Goal: Task Accomplishment & Management: Manage account settings

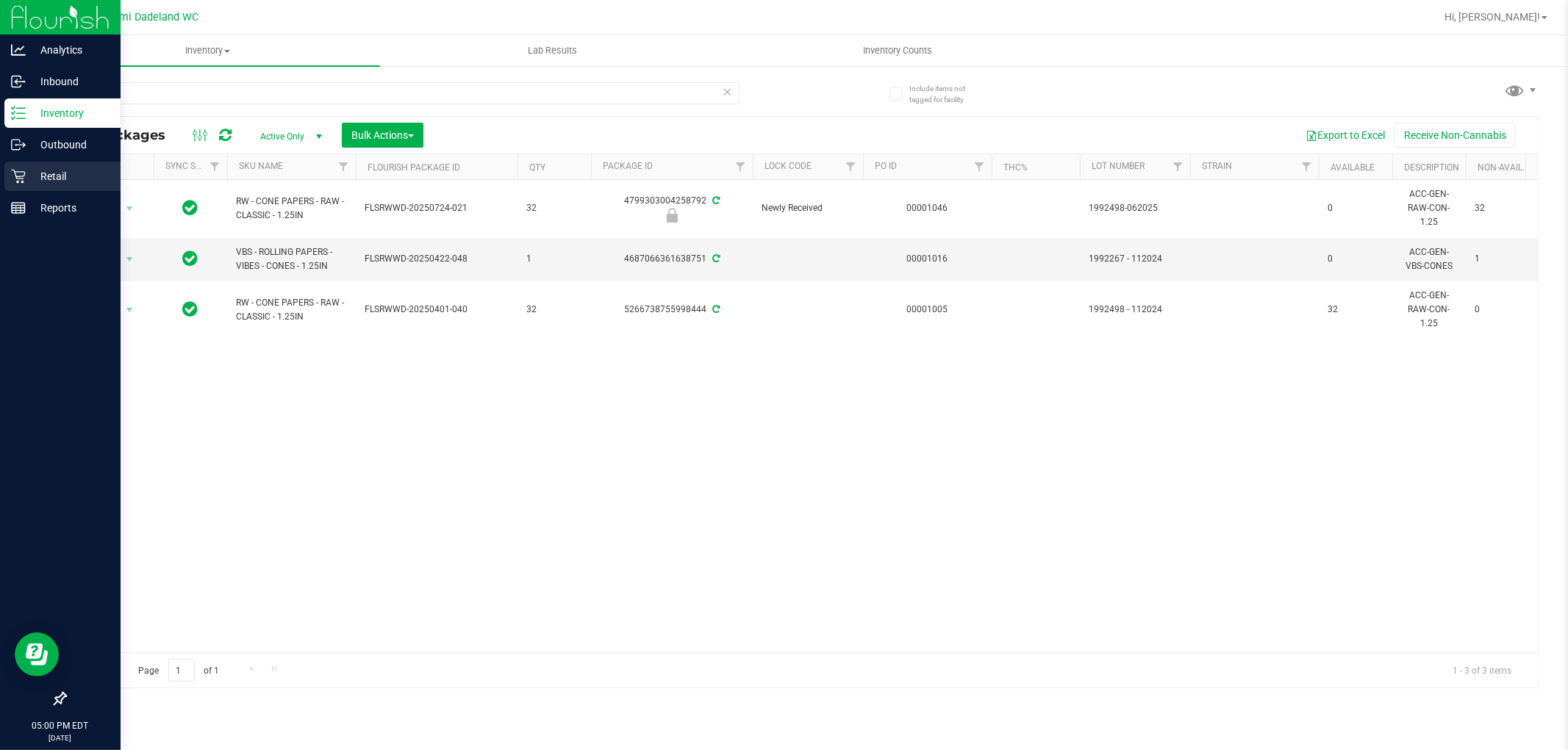
click at [53, 173] on p "Retail" at bounding box center [69, 177] width 88 height 17
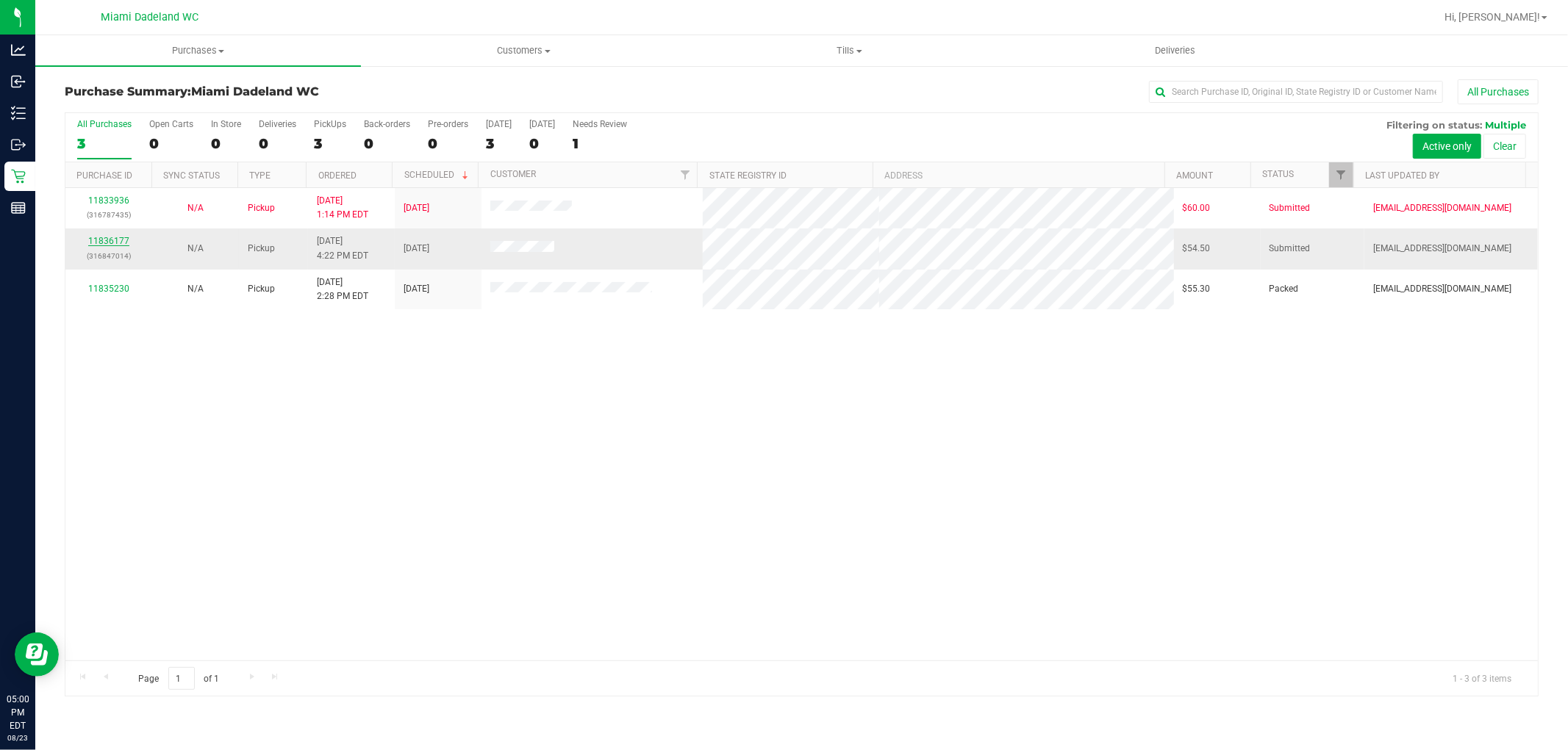
click at [100, 239] on link "11836177" at bounding box center [108, 241] width 41 height 10
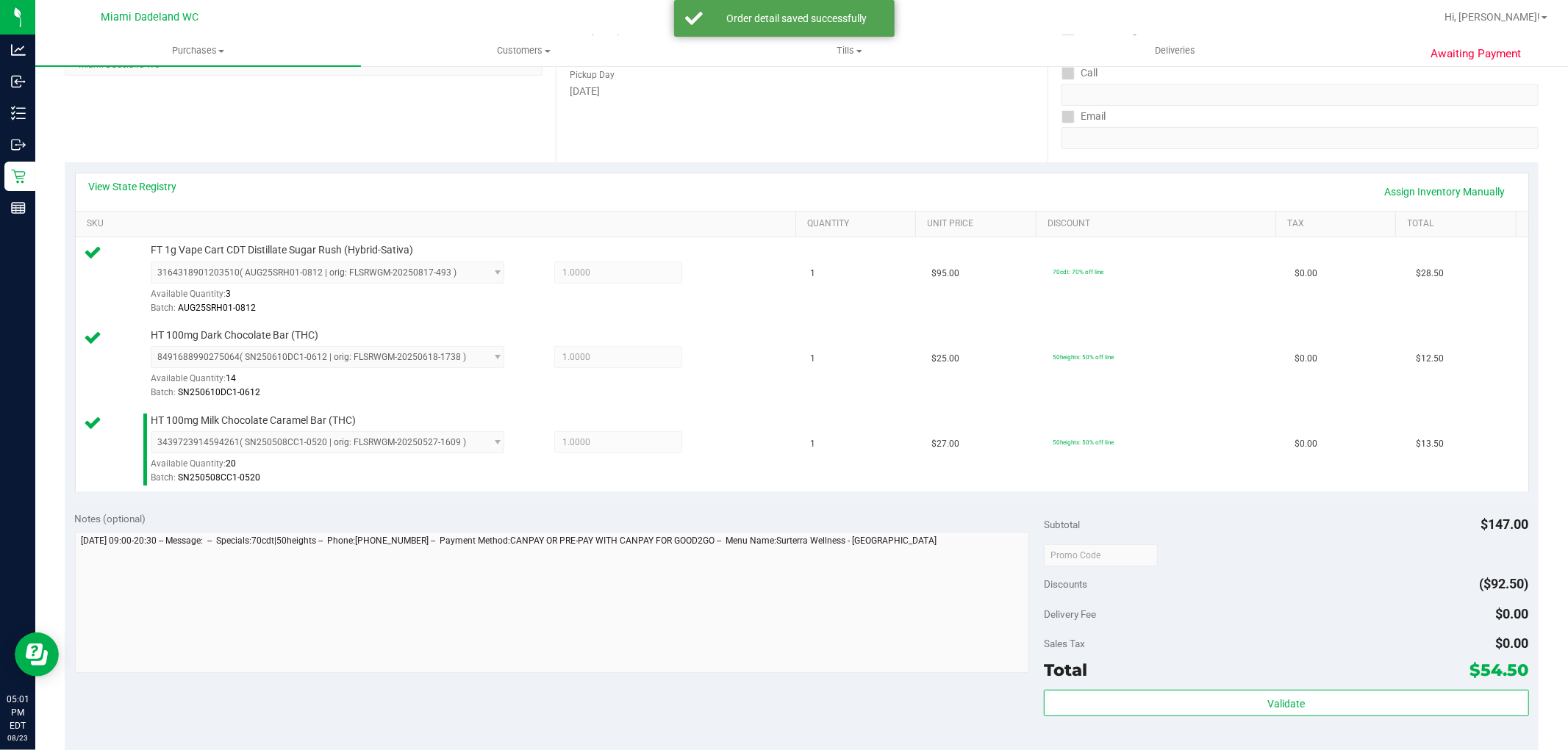
scroll to position [408, 0]
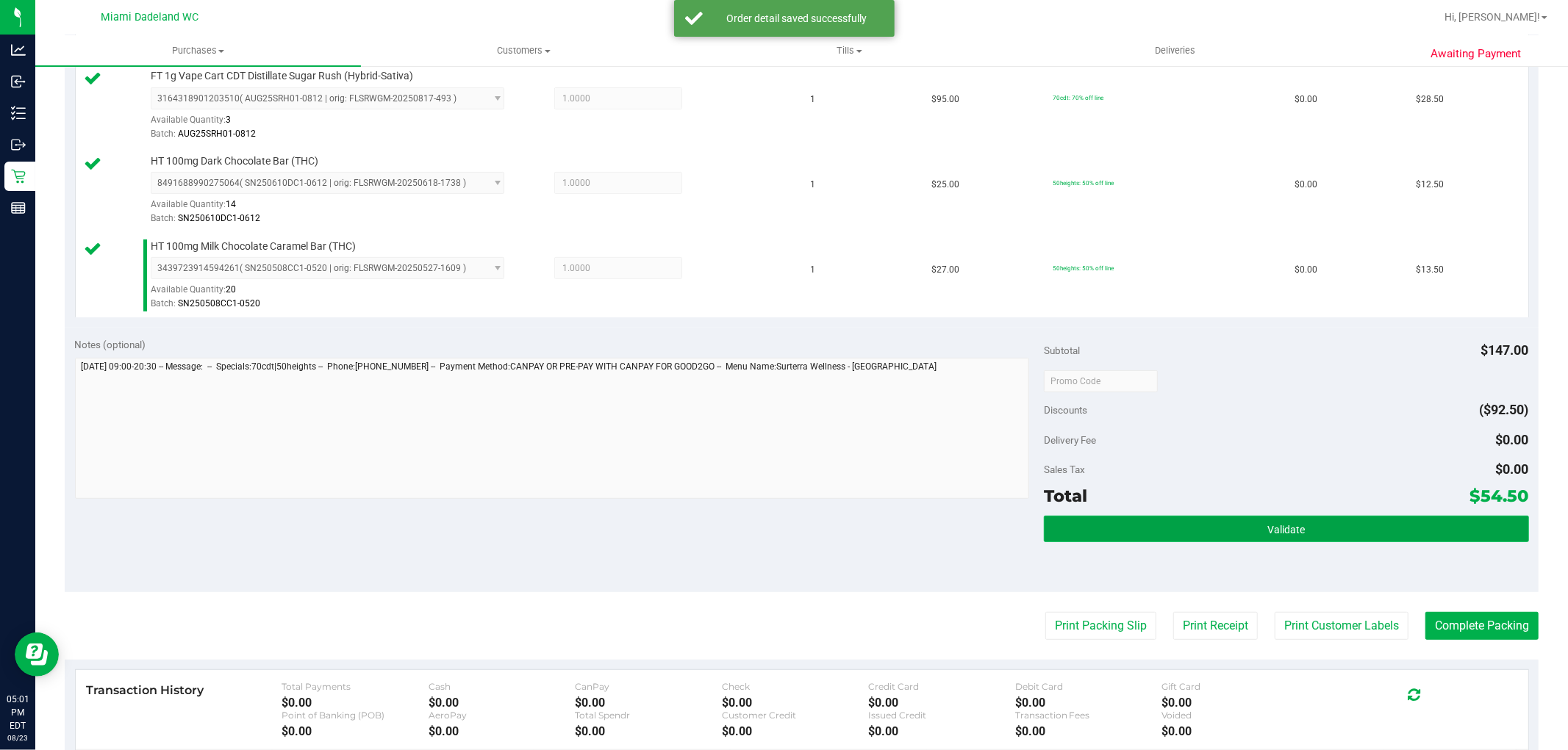
click at [1212, 525] on button "Validate" at bounding box center [1286, 529] width 484 height 26
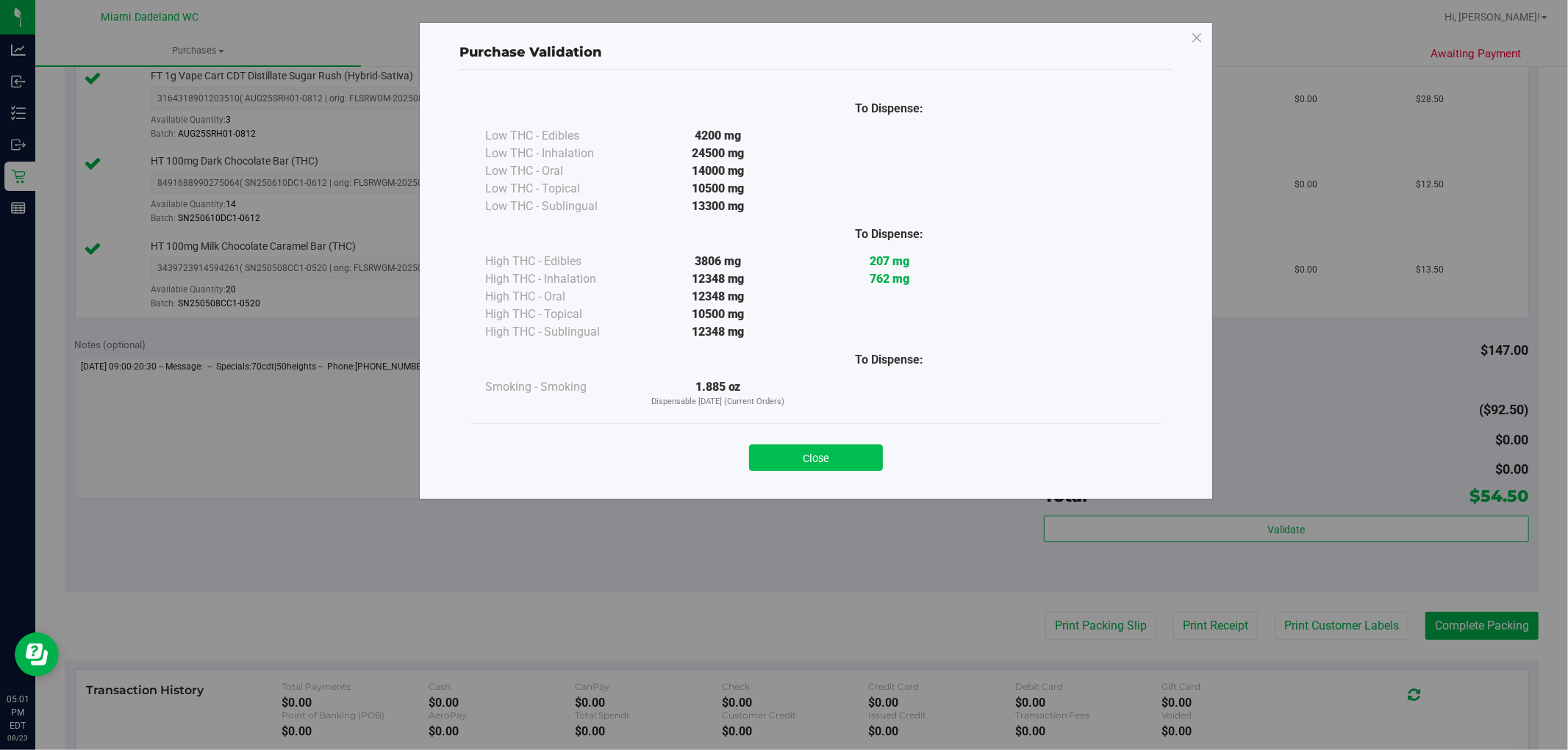
click at [839, 454] on button "Close" at bounding box center [816, 458] width 134 height 26
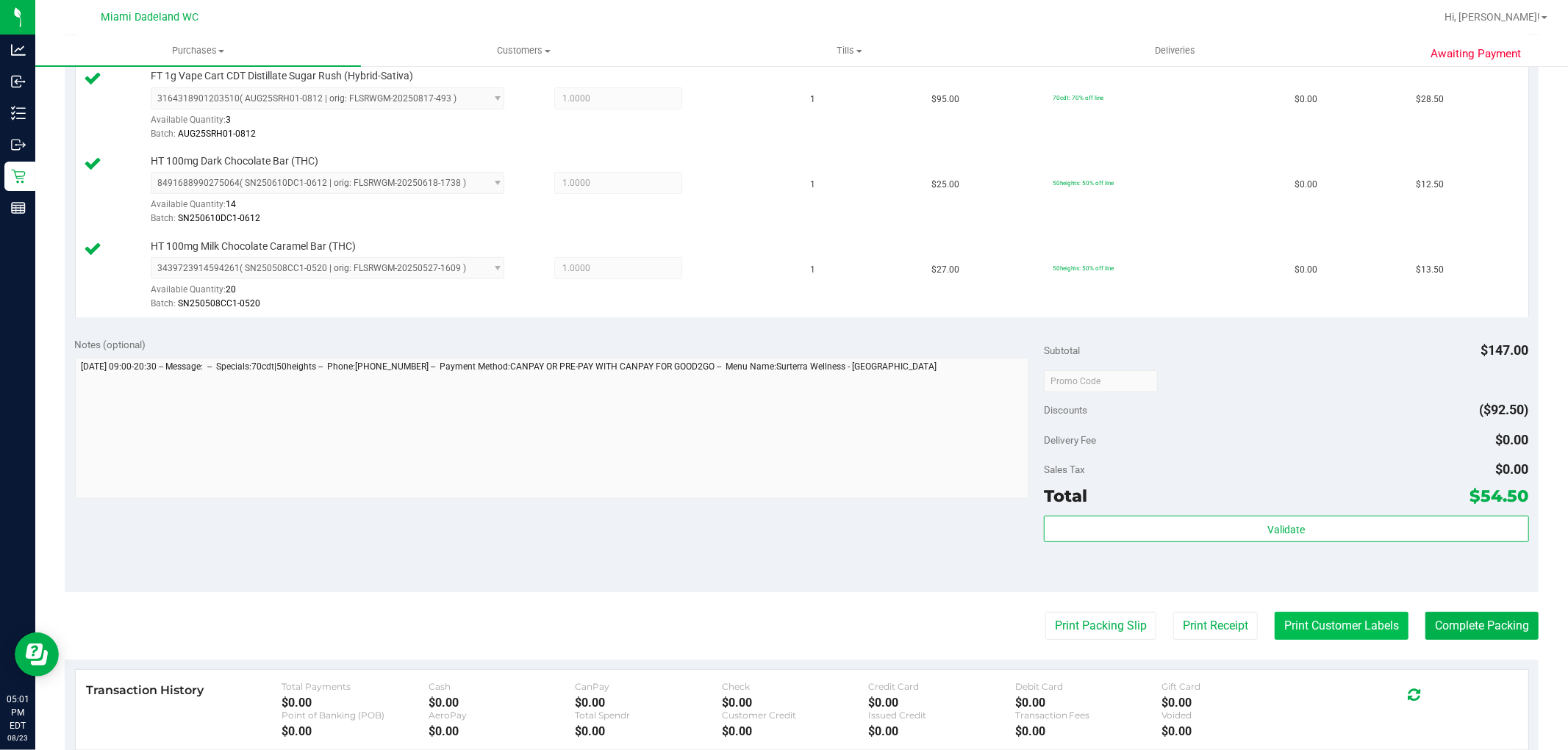
click at [1364, 628] on button "Print Customer Labels" at bounding box center [1342, 626] width 134 height 28
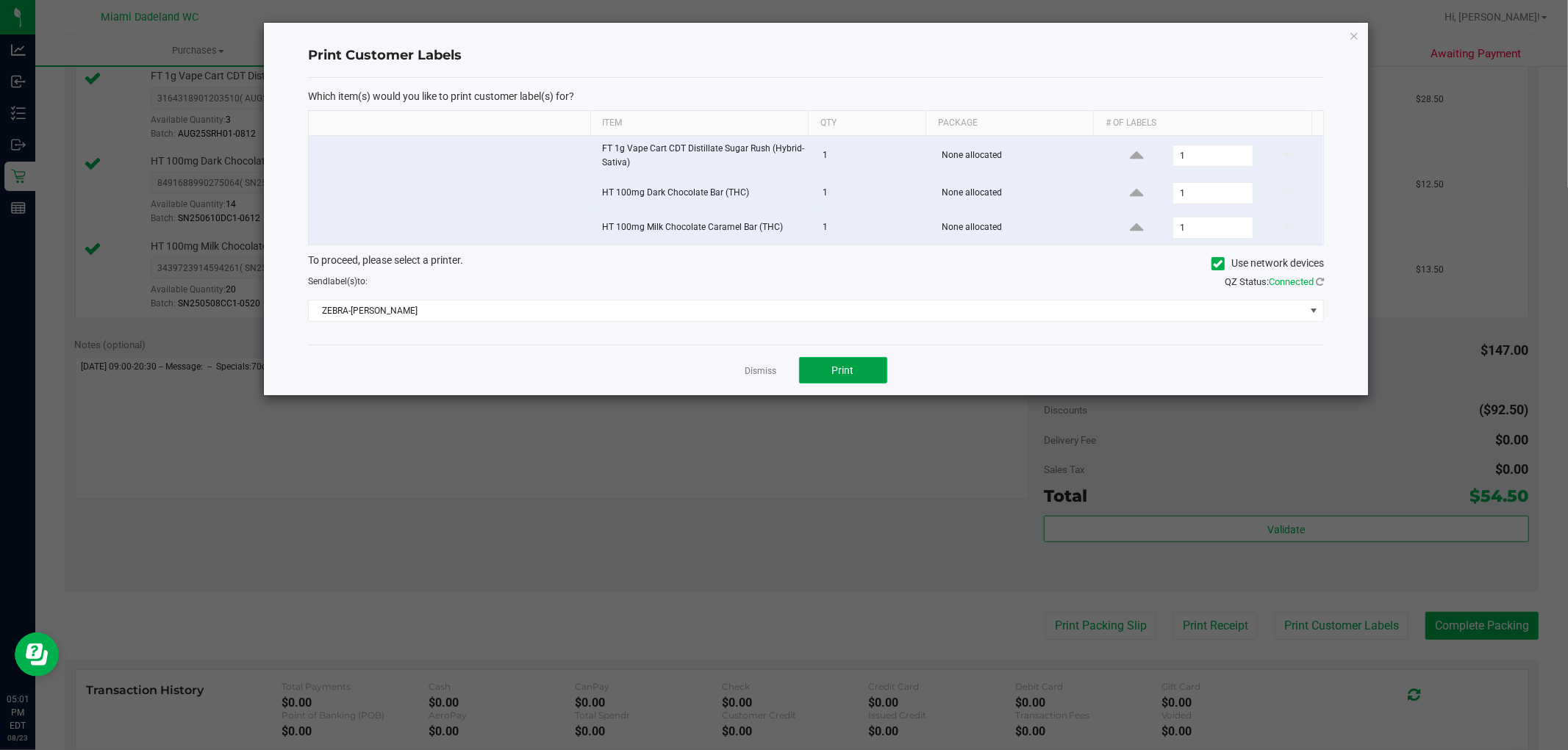
click at [828, 384] on button "Print" at bounding box center [843, 371] width 88 height 26
click at [764, 376] on link "Dismiss" at bounding box center [761, 372] width 31 height 12
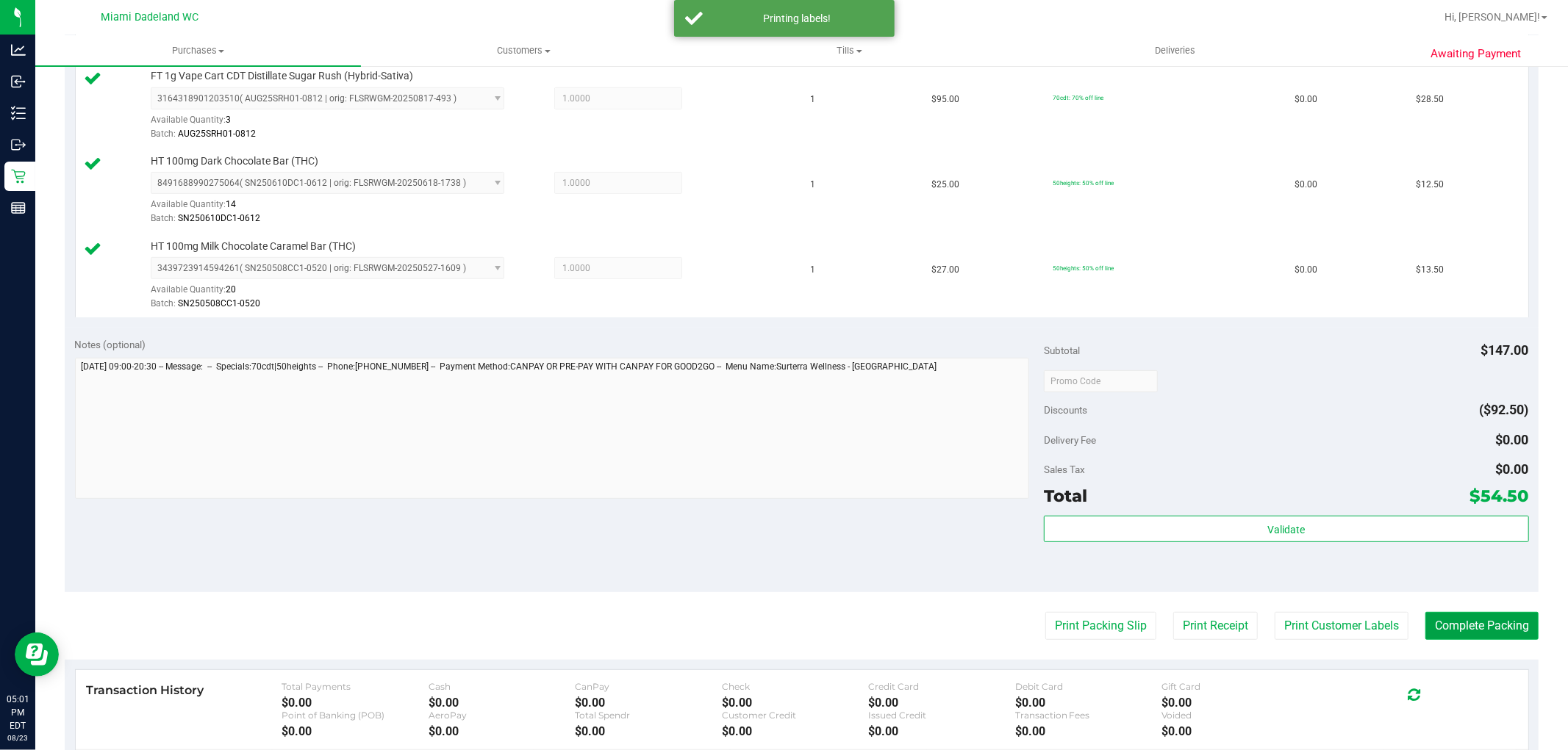
click at [1501, 617] on button "Complete Packing" at bounding box center [1481, 626] width 113 height 28
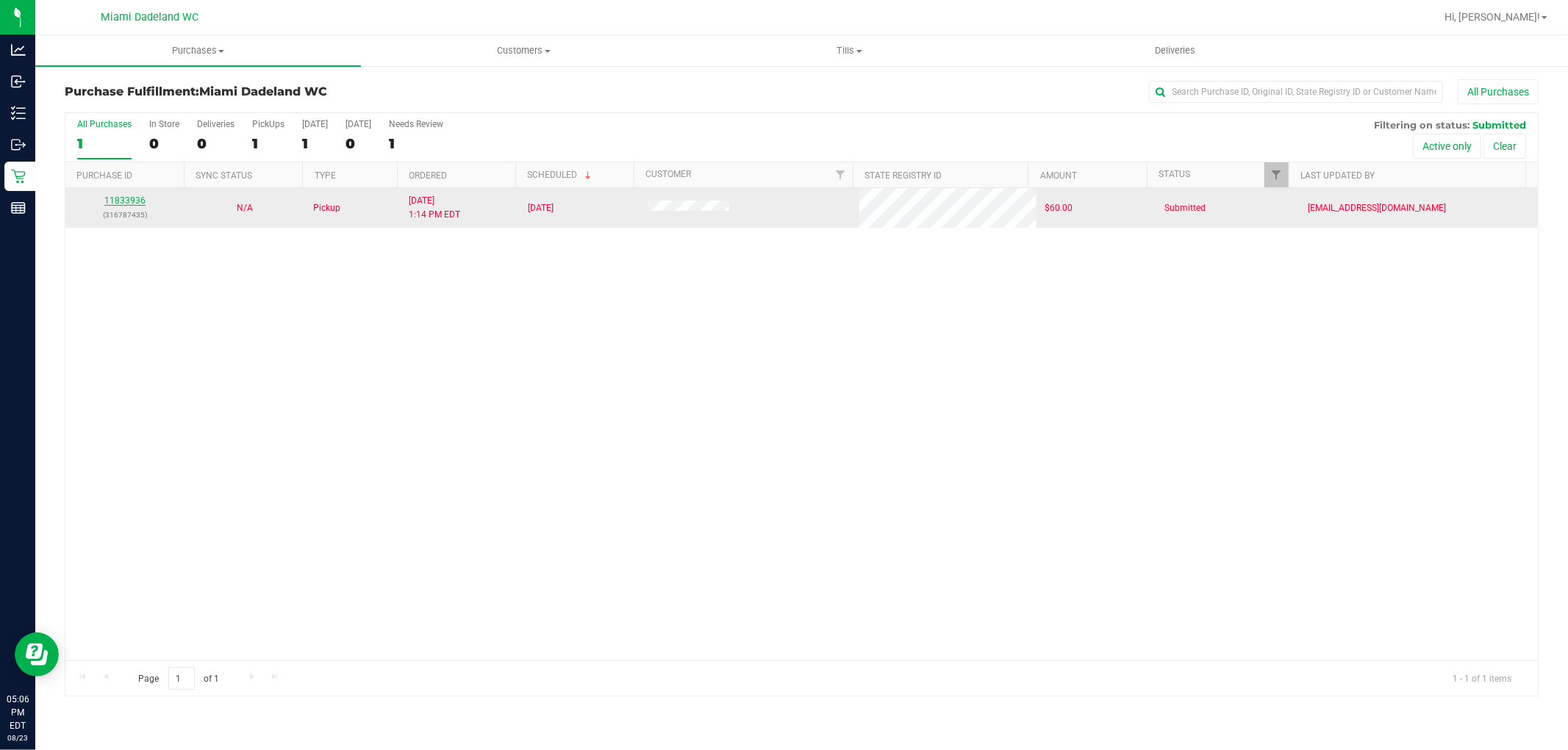
click at [118, 201] on link "11833936" at bounding box center [124, 201] width 41 height 10
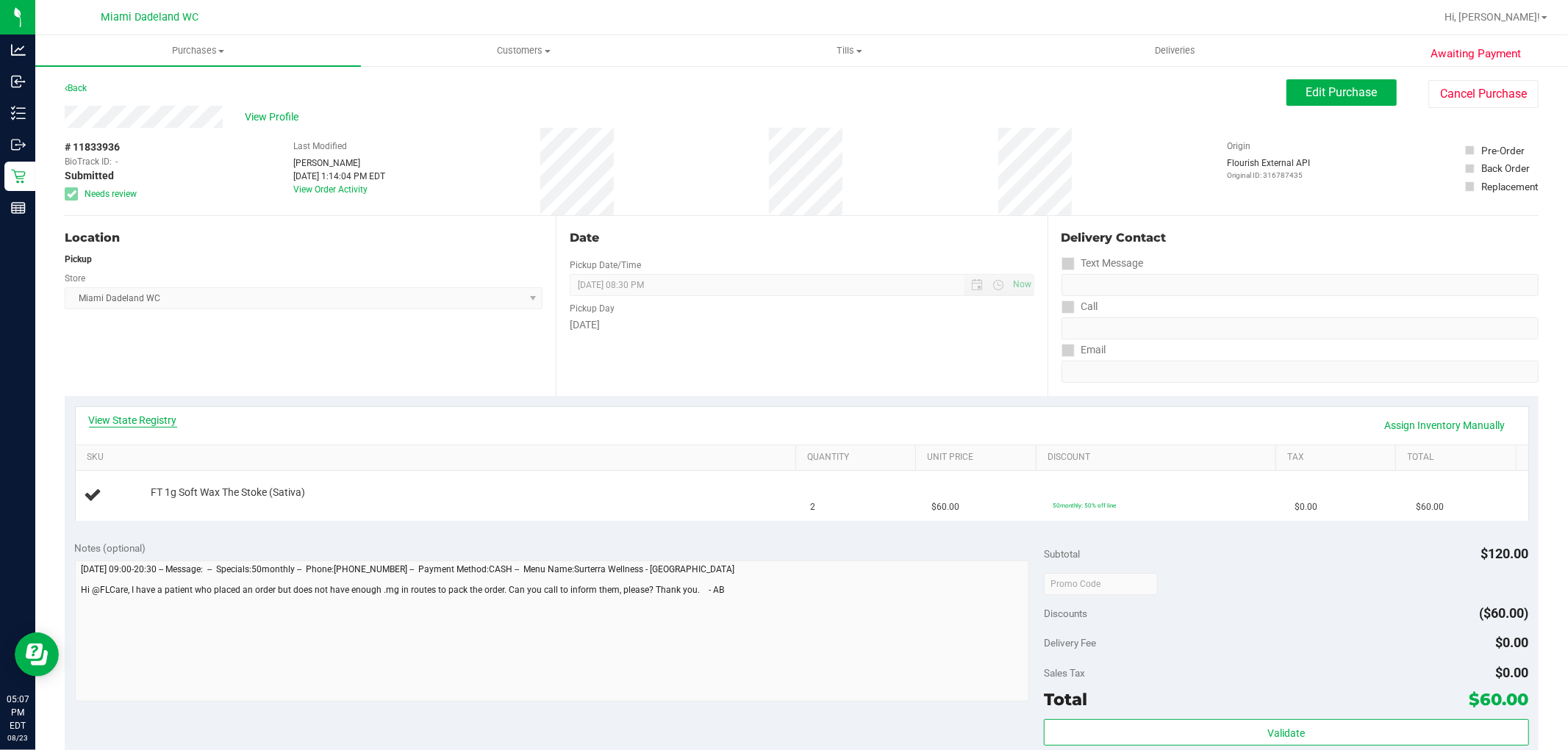
click at [135, 419] on link "View State Registry" at bounding box center [133, 420] width 88 height 15
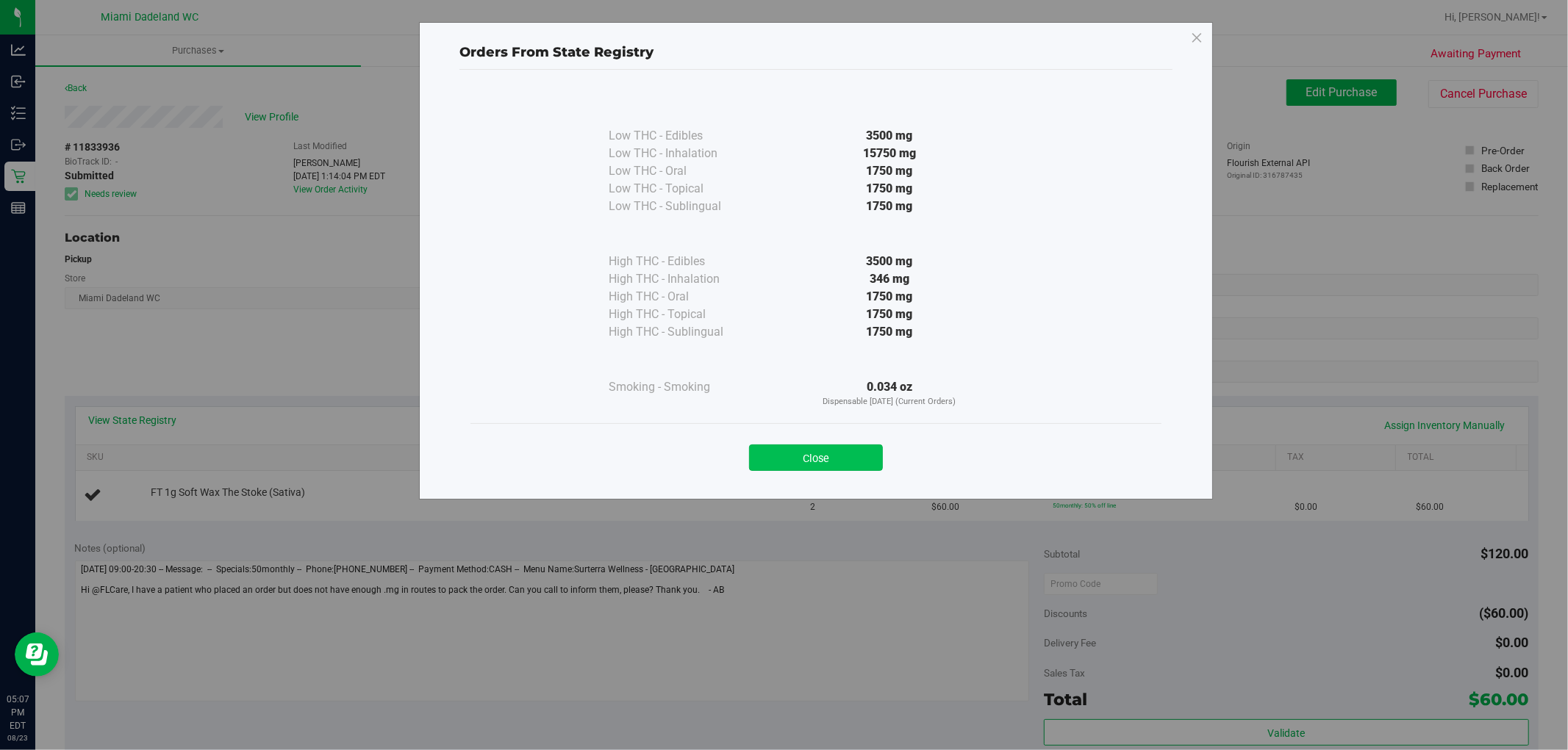
click at [812, 454] on button "Close" at bounding box center [816, 458] width 134 height 26
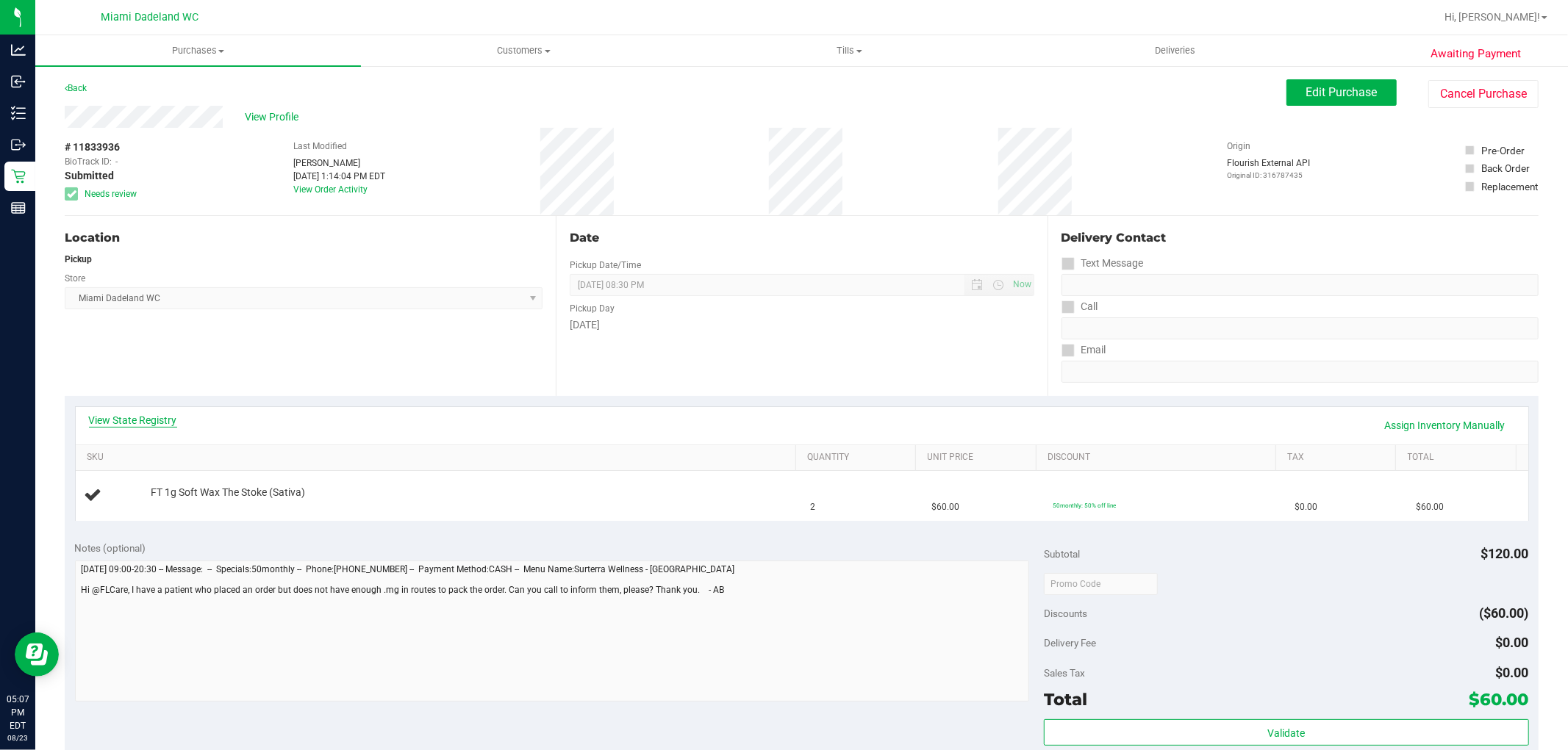
click at [136, 413] on link "View State Registry" at bounding box center [133, 420] width 88 height 15
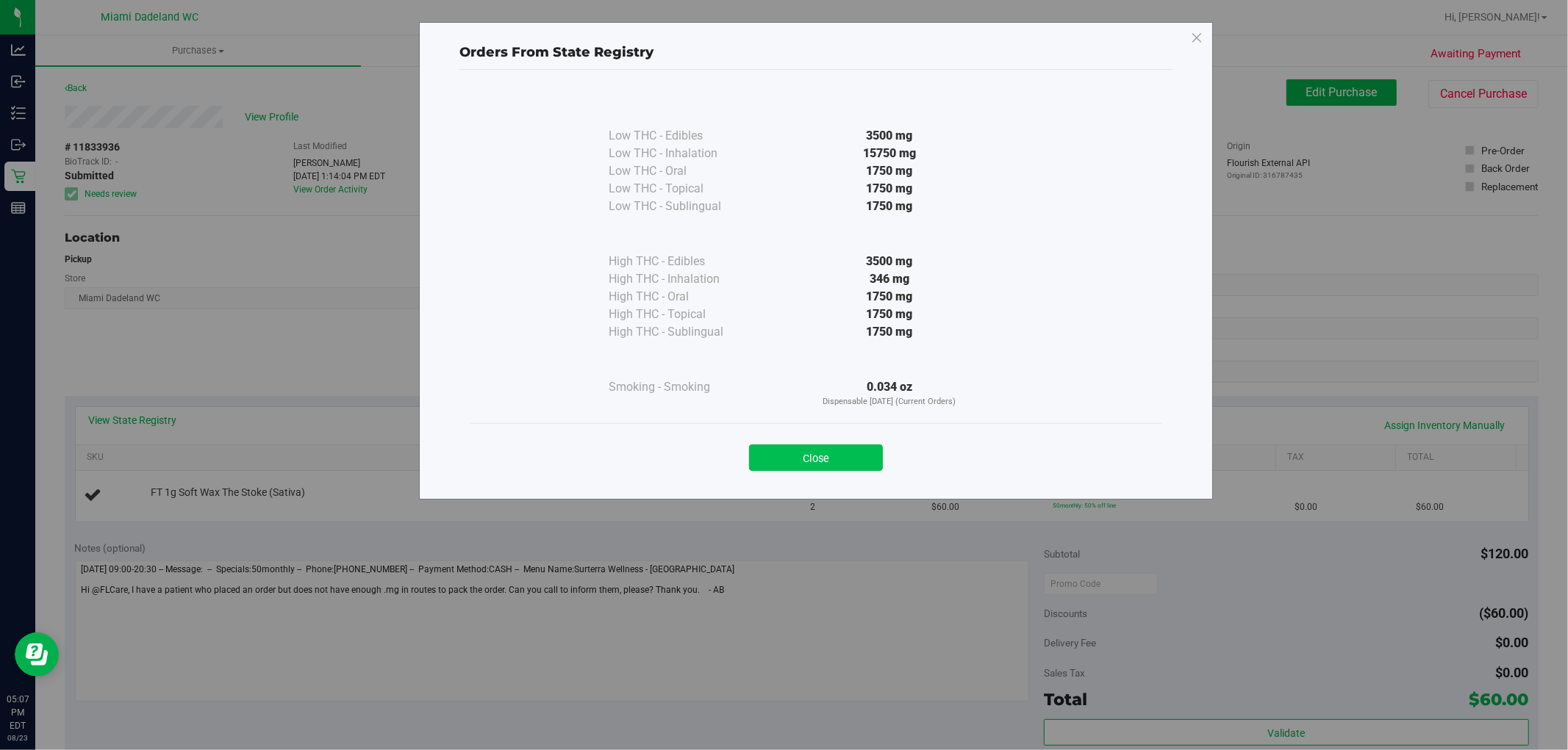
click at [768, 469] on button "Close" at bounding box center [816, 458] width 134 height 26
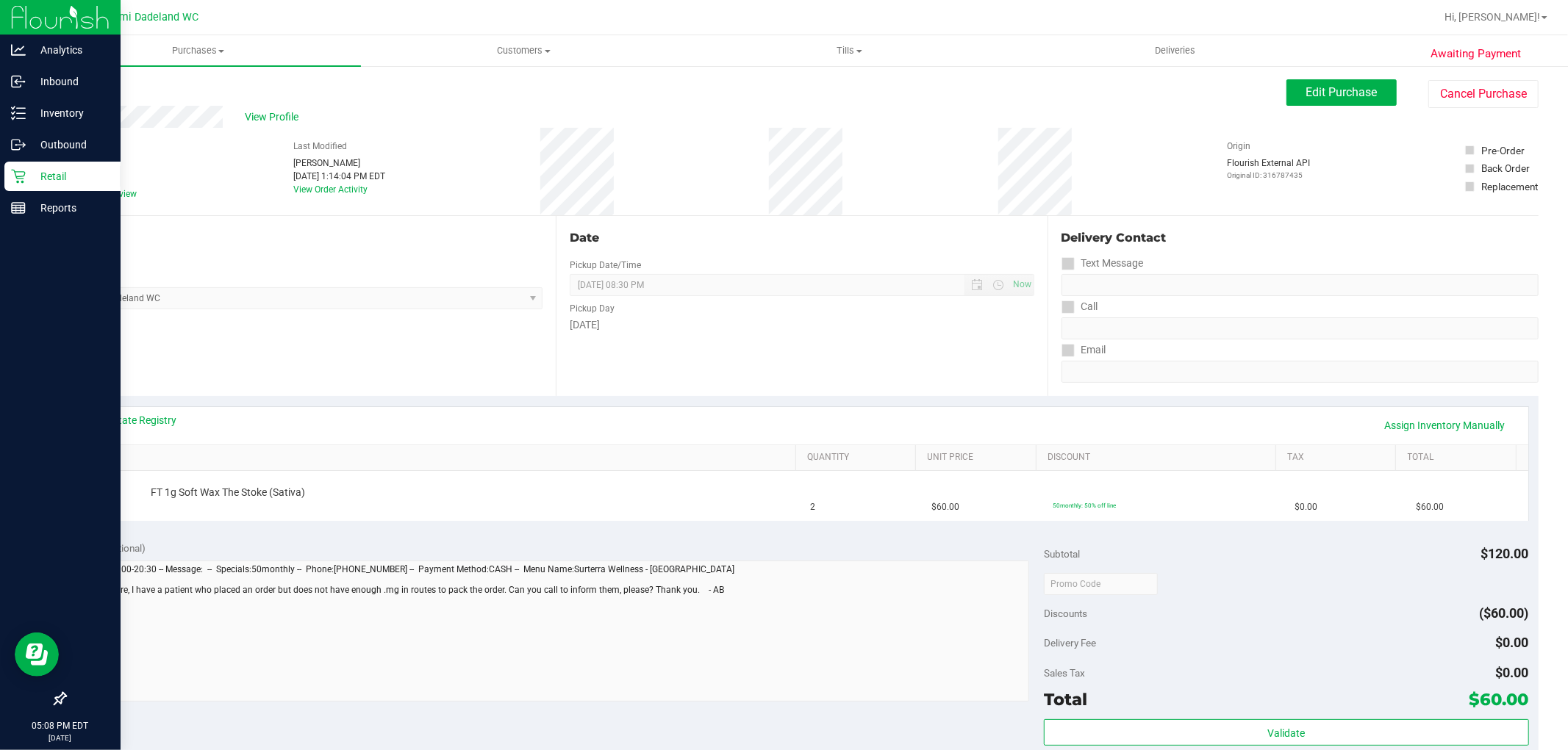
click at [0, 185] on link "Retail" at bounding box center [60, 177] width 121 height 31
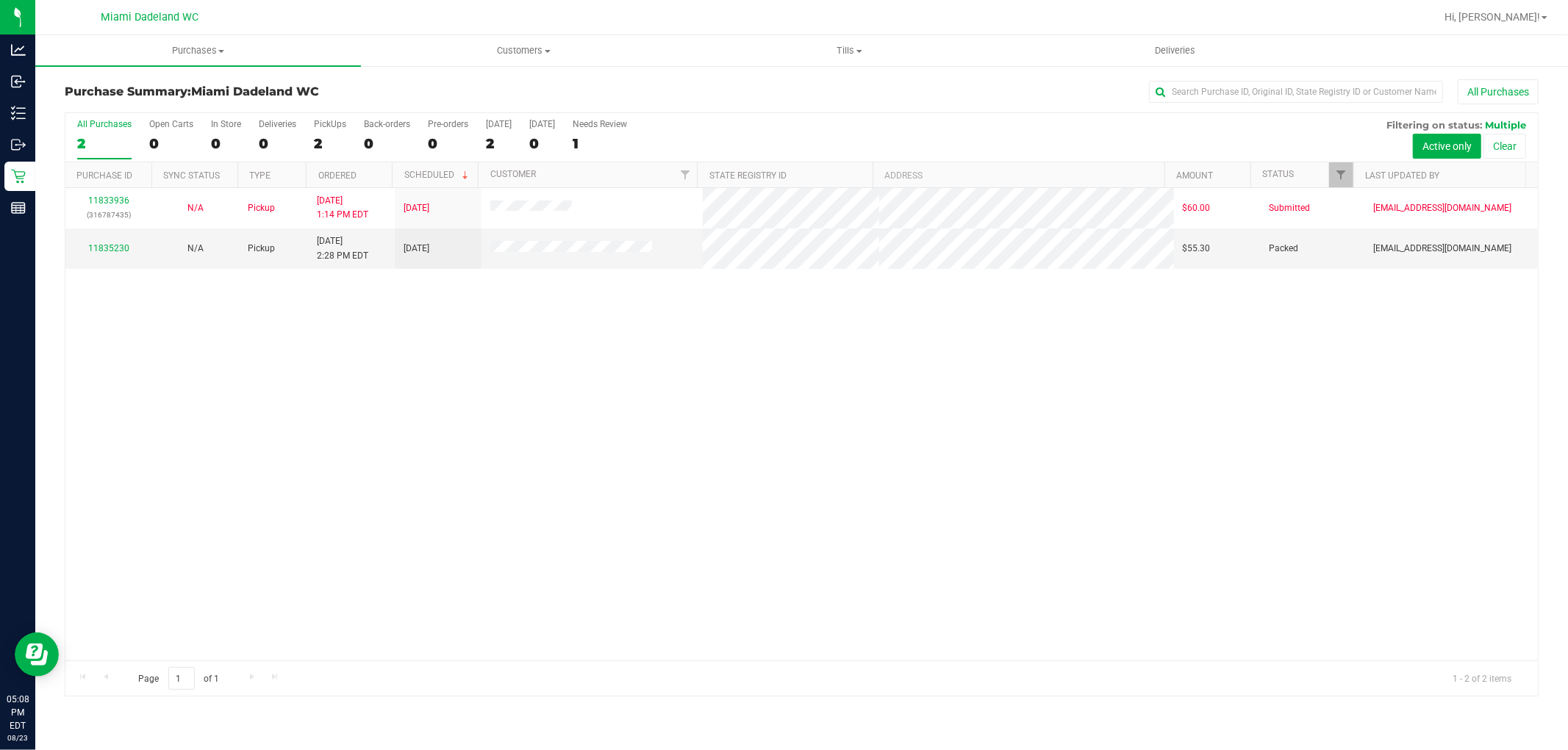
click at [734, 420] on div "11833936 (316787435) N/A Pickup [DATE] 1:14 PM EDT 8/23/2025 $60.00 Submitted […" at bounding box center [802, 424] width 1473 height 473
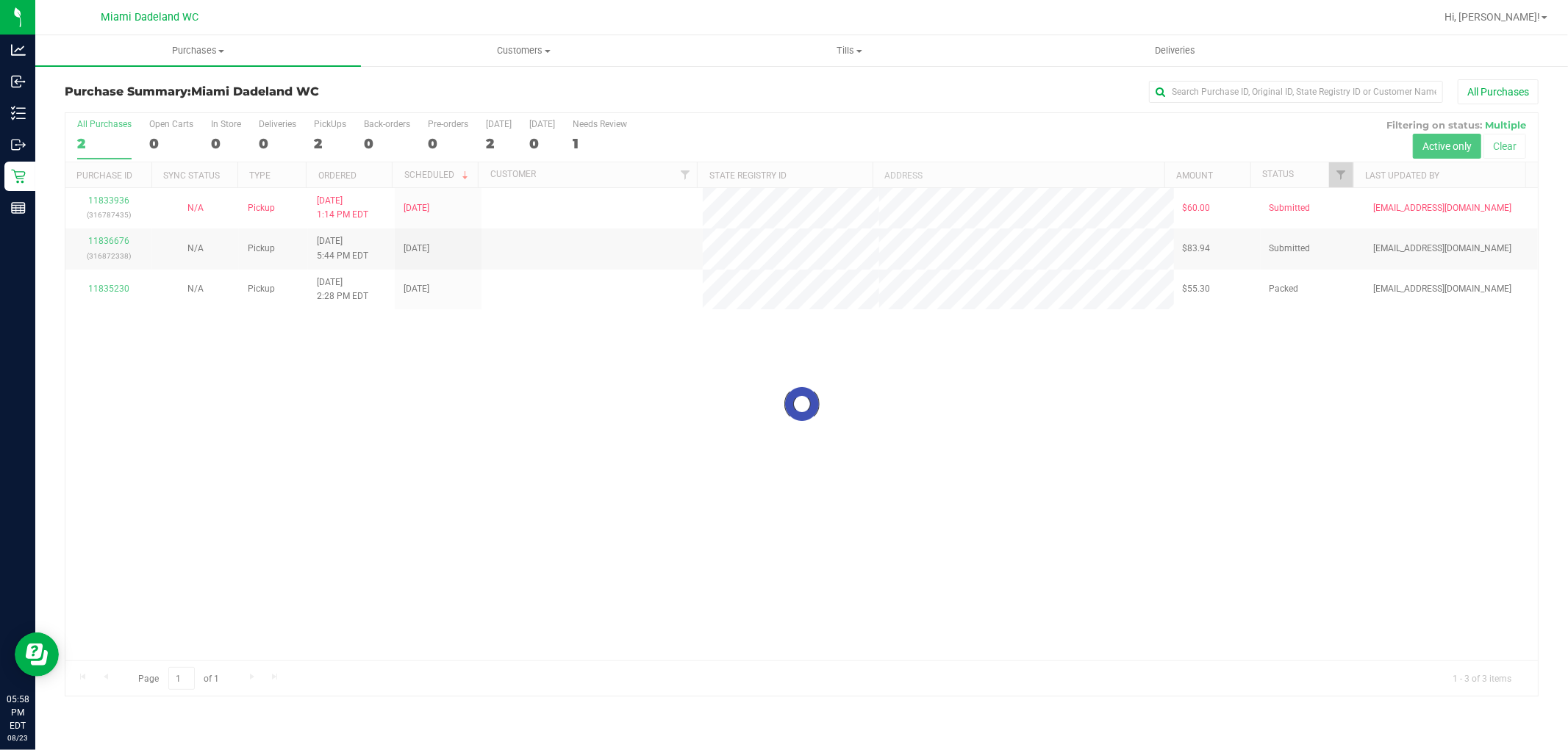
click at [325, 518] on div at bounding box center [802, 404] width 1473 height 583
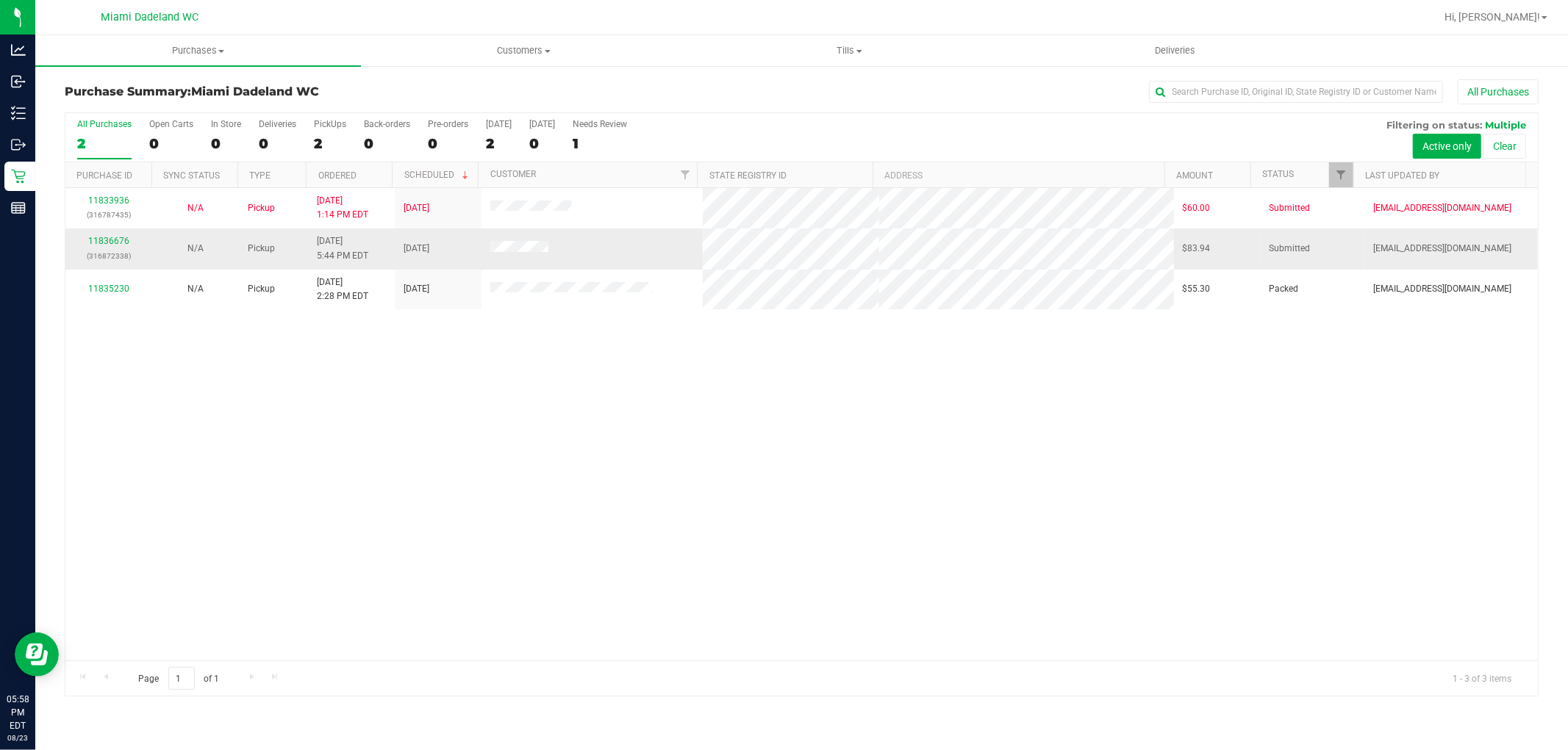
click at [115, 247] on div "11836676 (316872338)" at bounding box center [108, 248] width 69 height 28
click at [113, 246] on link "11836676" at bounding box center [108, 241] width 41 height 10
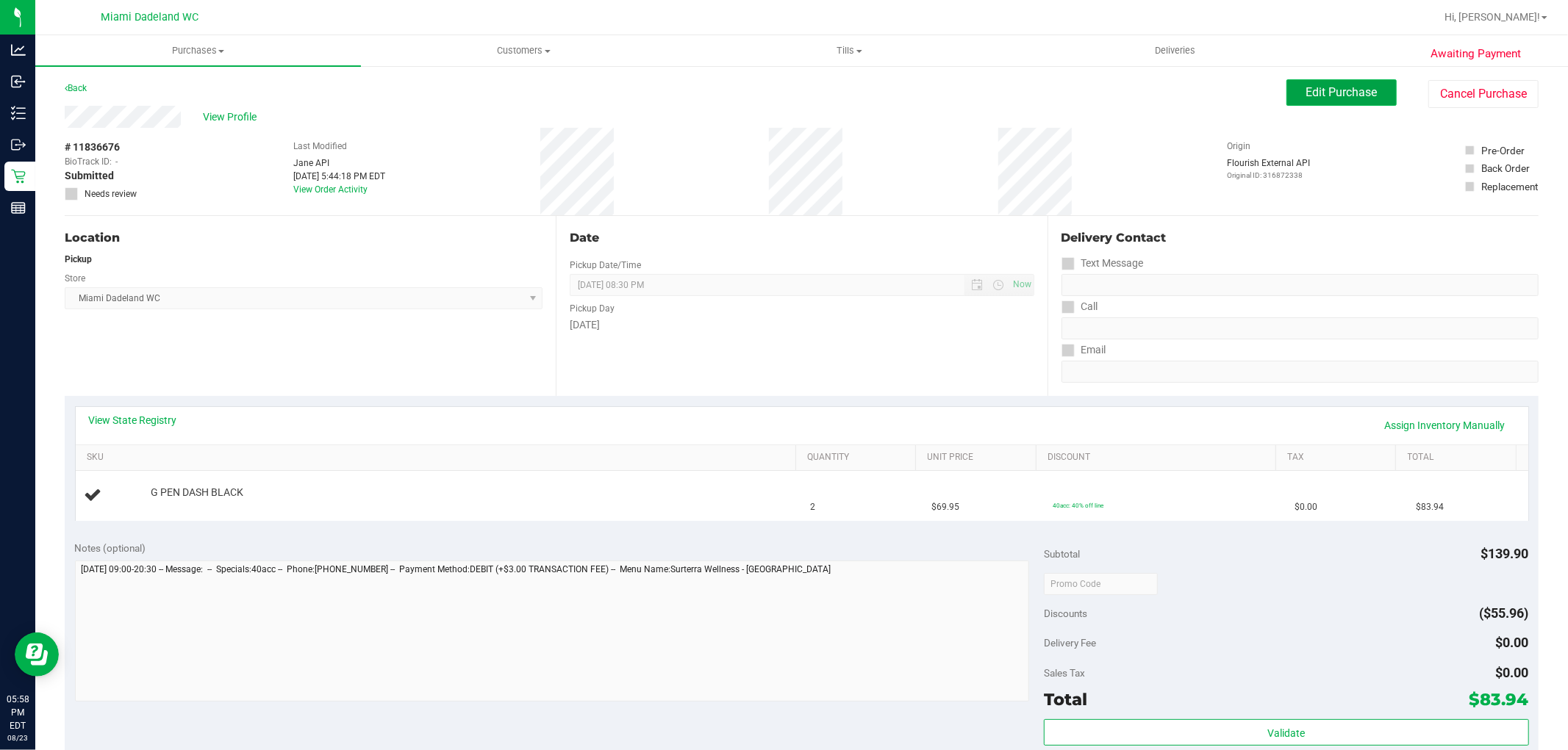
click at [1355, 101] on button "Edit Purchase" at bounding box center [1342, 93] width 110 height 26
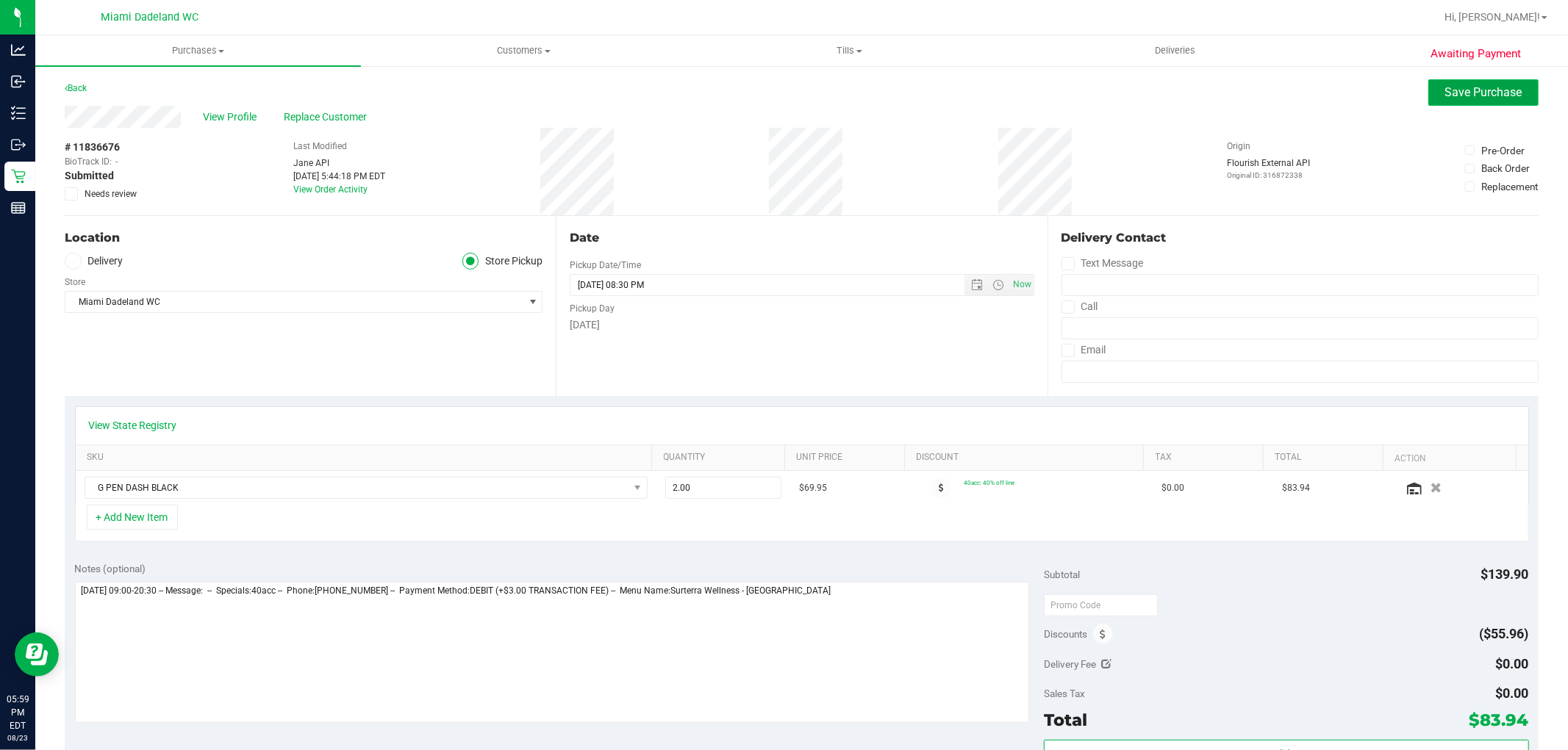
click at [1456, 82] on button "Save Purchase" at bounding box center [1484, 93] width 110 height 26
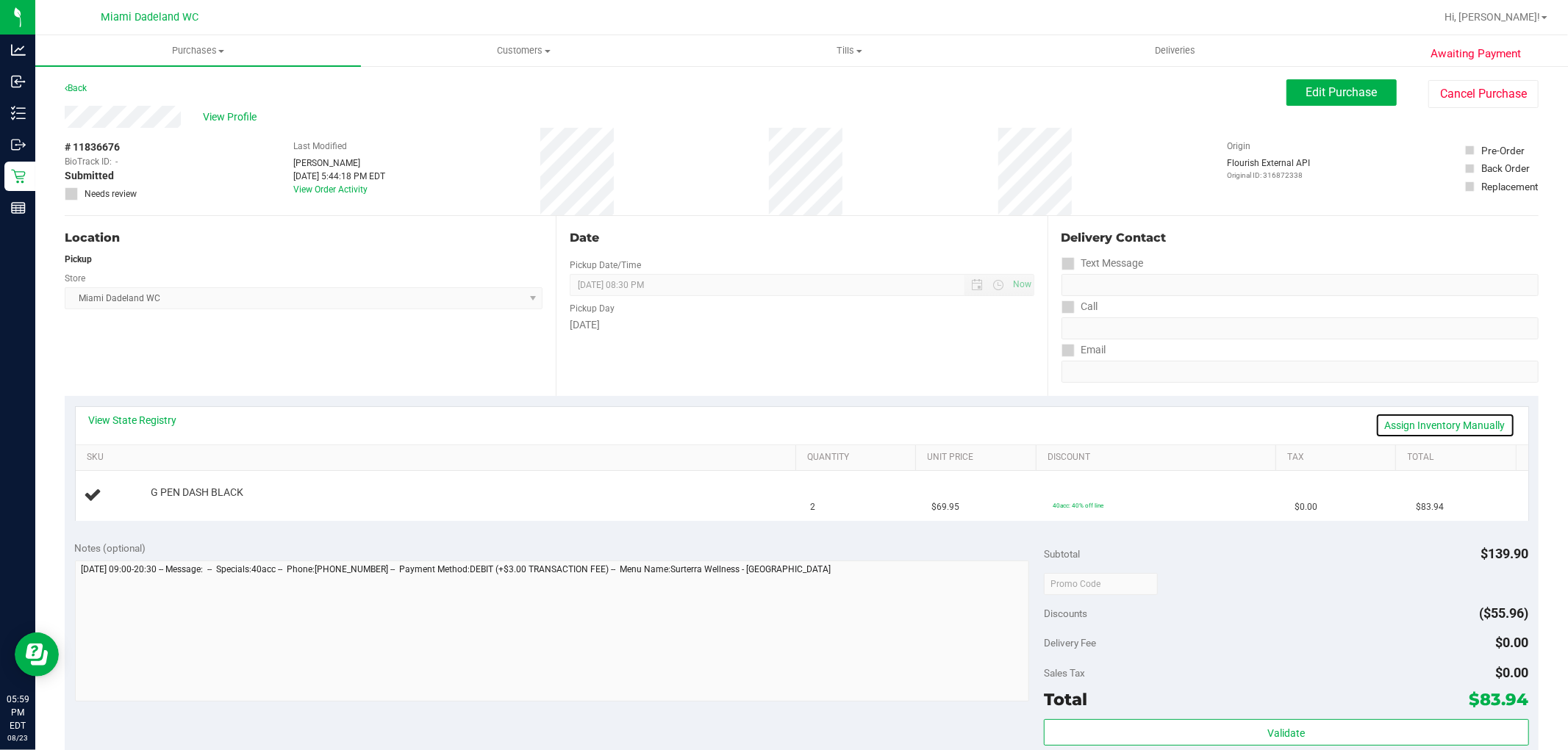
click at [1442, 422] on link "Assign Inventory Manually" at bounding box center [1446, 425] width 140 height 25
click at [185, 503] on link "Add Package" at bounding box center [177, 503] width 53 height 10
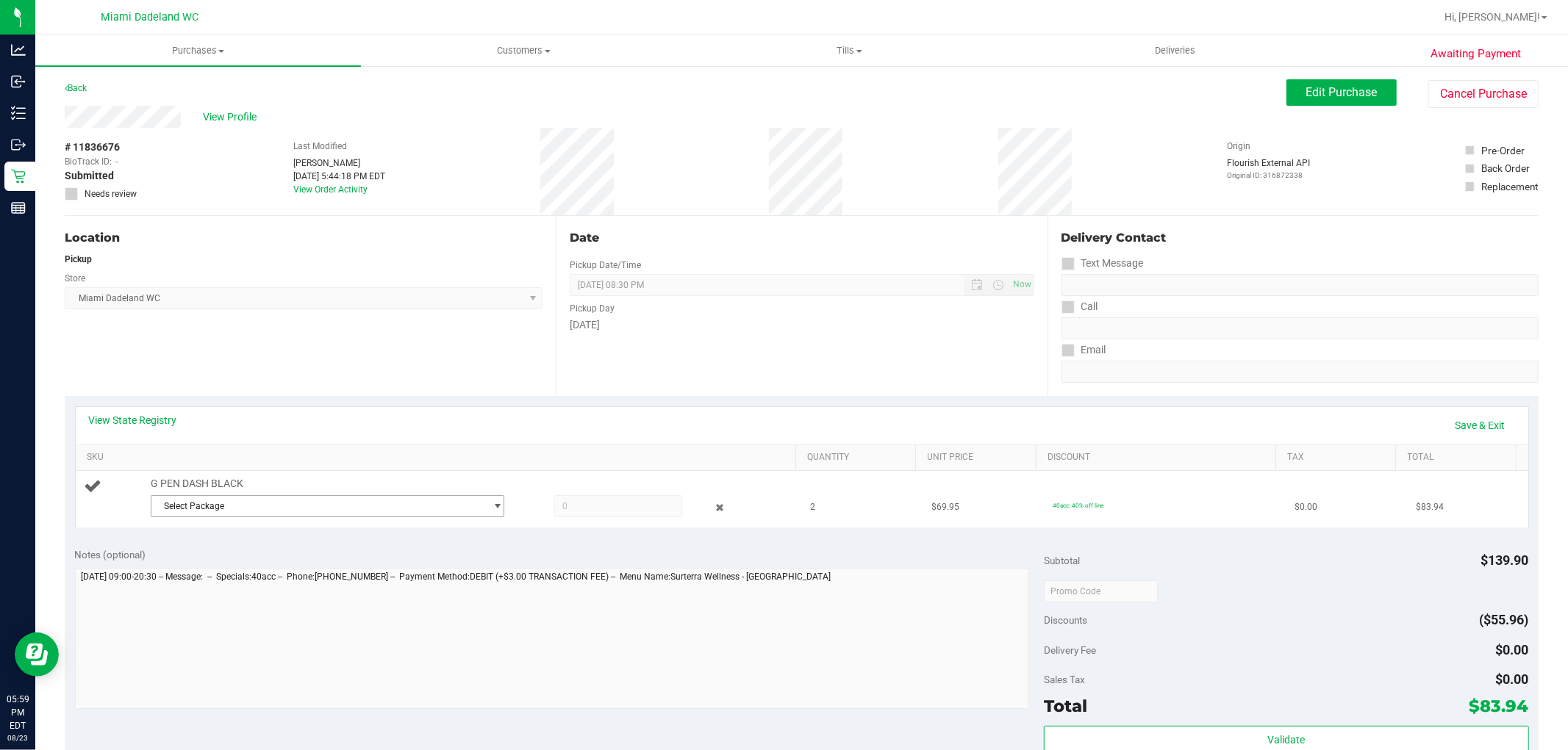
click at [204, 505] on span "Select Package" at bounding box center [318, 506] width 334 height 21
click at [243, 572] on span "( 1992115-0225 | orig: FLTW-20250228-013 )" at bounding box center [331, 566] width 178 height 10
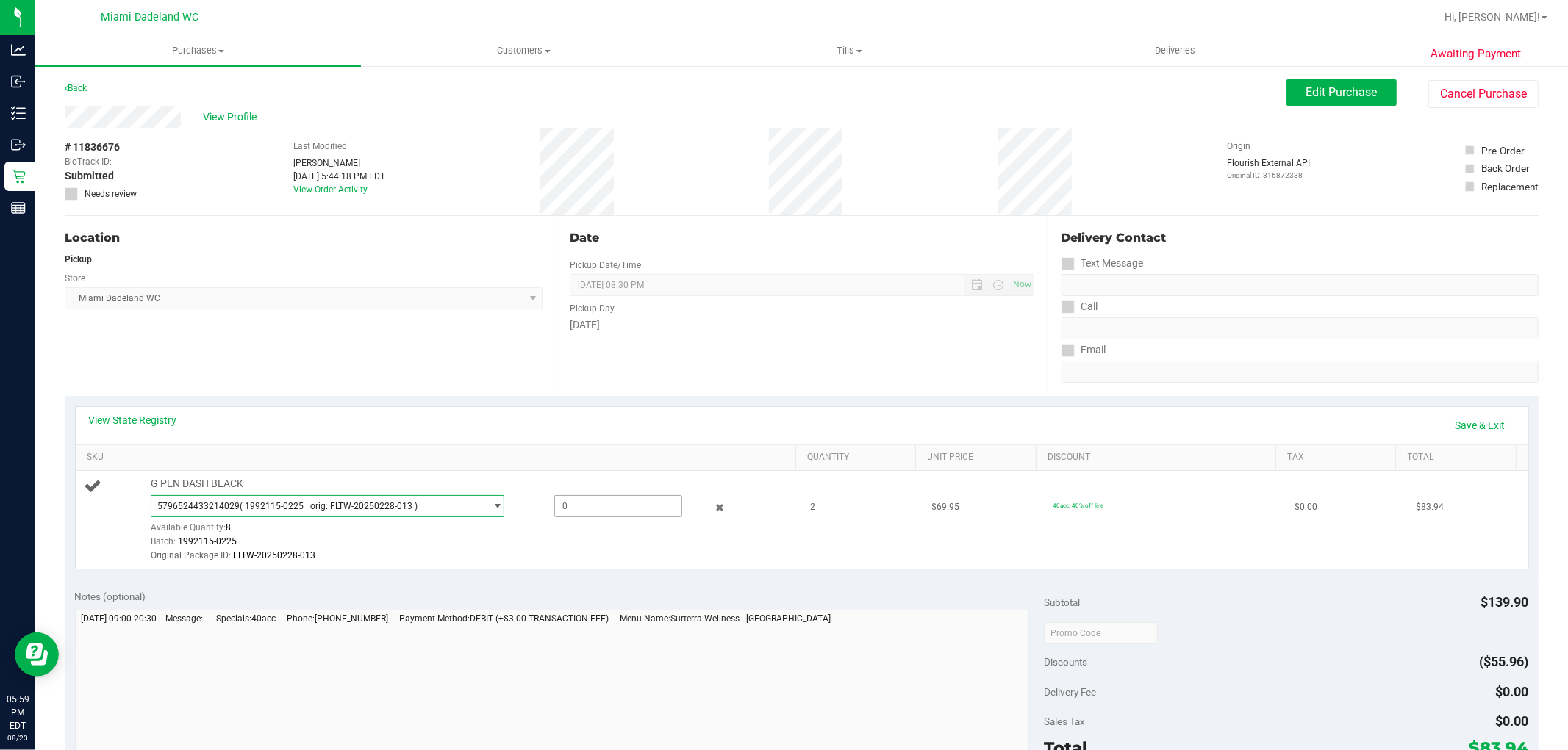
click at [576, 511] on span at bounding box center [618, 506] width 128 height 22
type input "2"
type input "2.0000"
click at [590, 419] on div "View State Registry Save & Exit" at bounding box center [802, 425] width 1426 height 25
click at [833, 385] on div "Date Pickup Date/Time [DATE] Now [DATE] 08:30 PM Now Pickup Day [DATE]" at bounding box center [802, 306] width 491 height 180
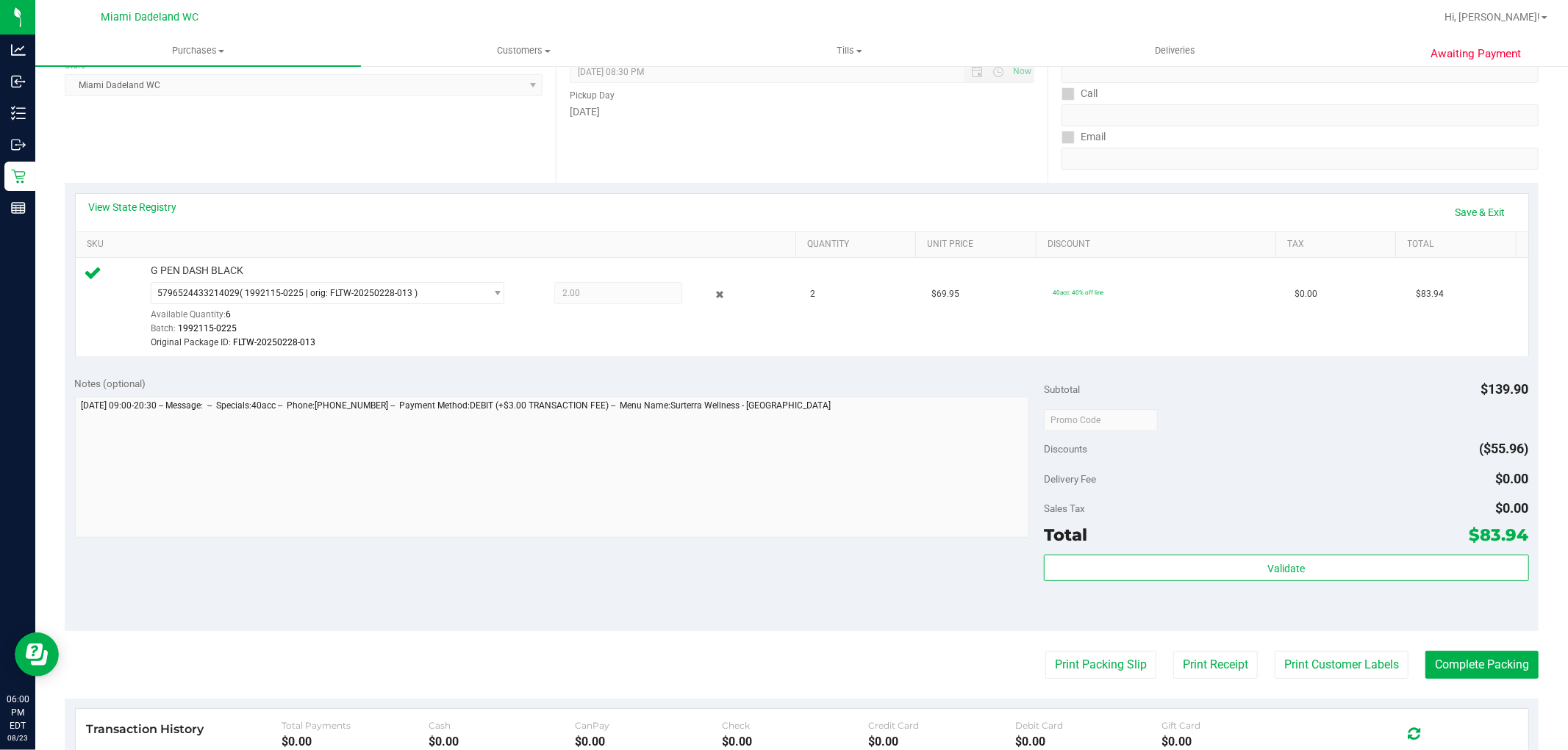
scroll to position [245, 0]
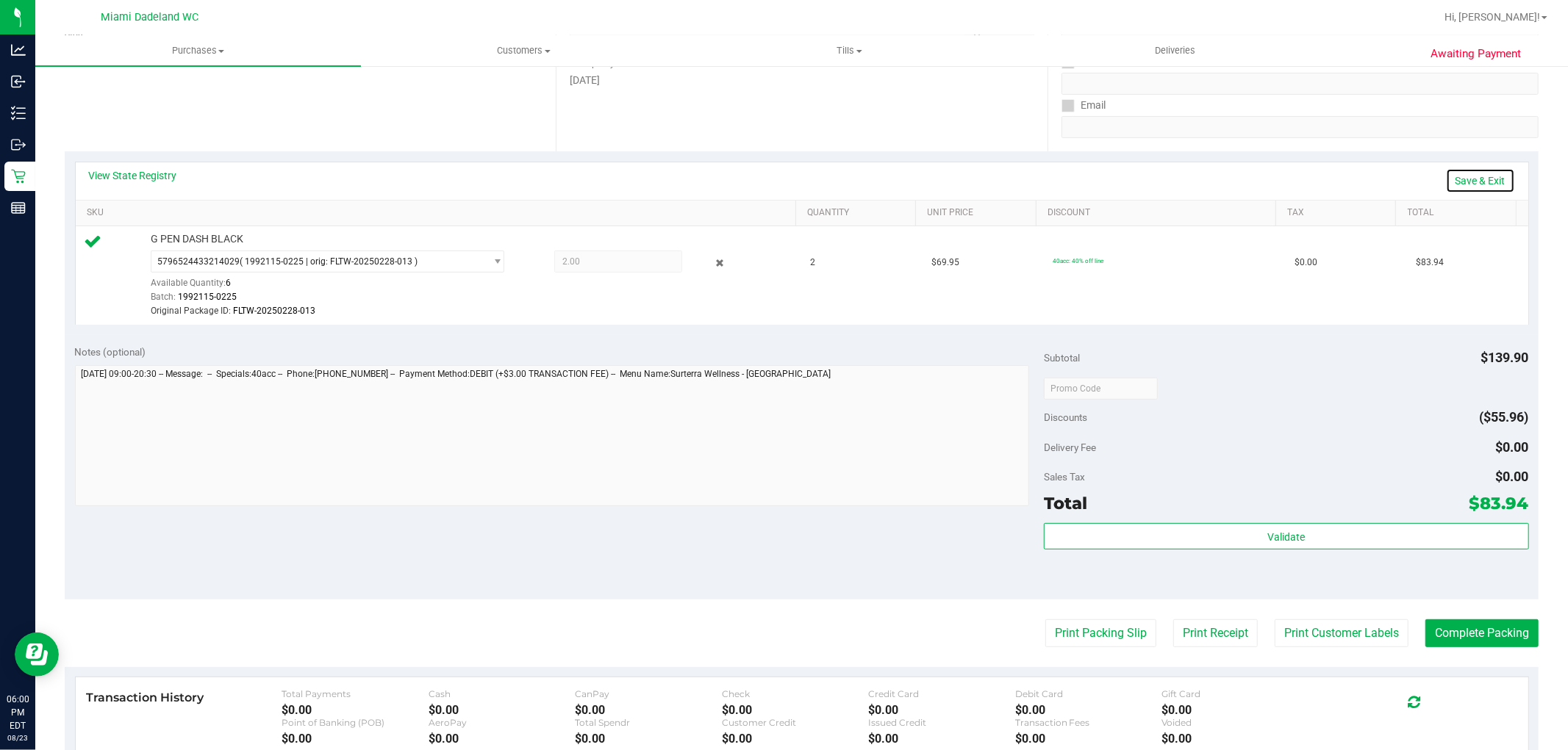
click at [1468, 177] on link "Save & Exit" at bounding box center [1481, 181] width 69 height 25
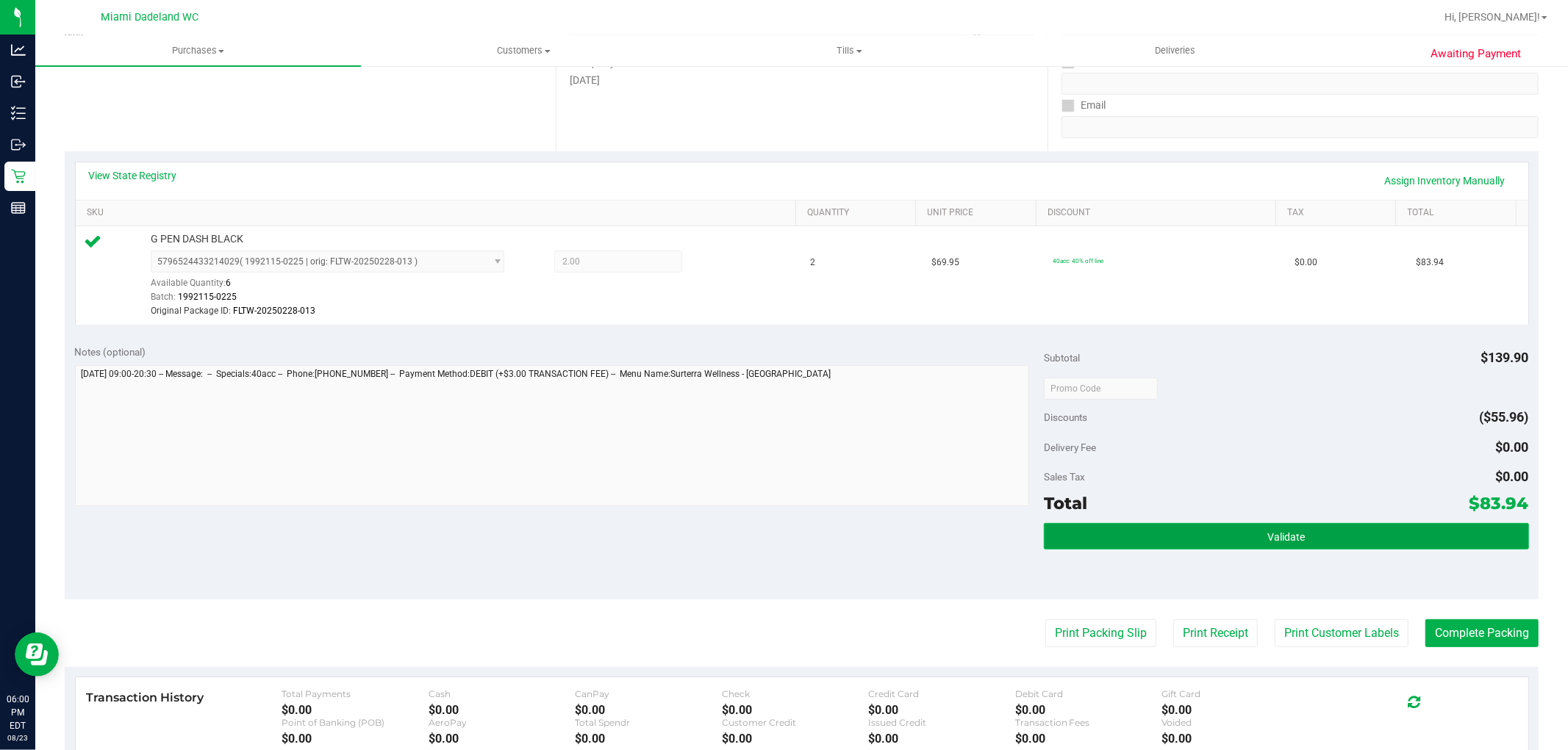
click at [1341, 538] on button "Validate" at bounding box center [1286, 537] width 484 height 26
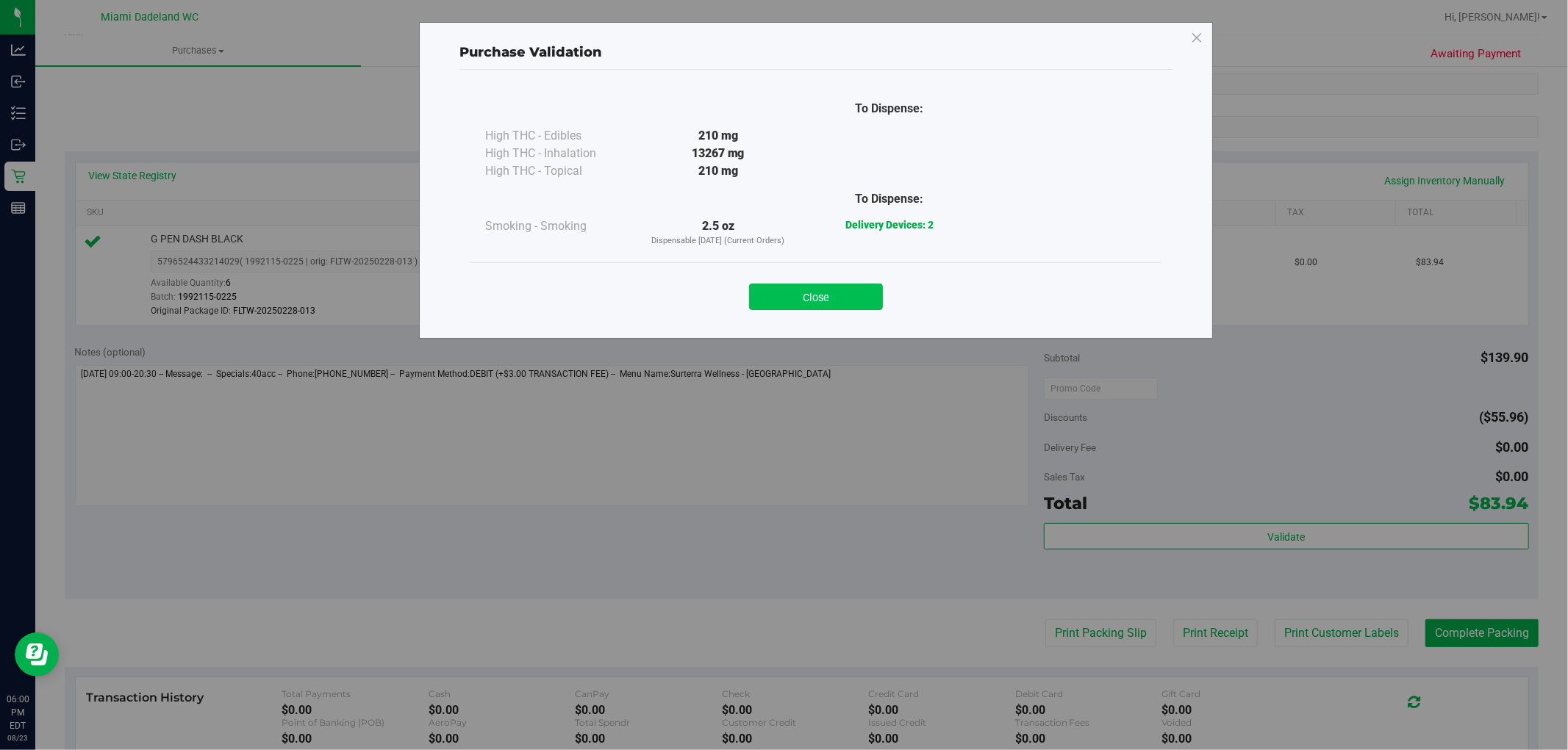
click at [814, 300] on button "Close" at bounding box center [816, 297] width 134 height 26
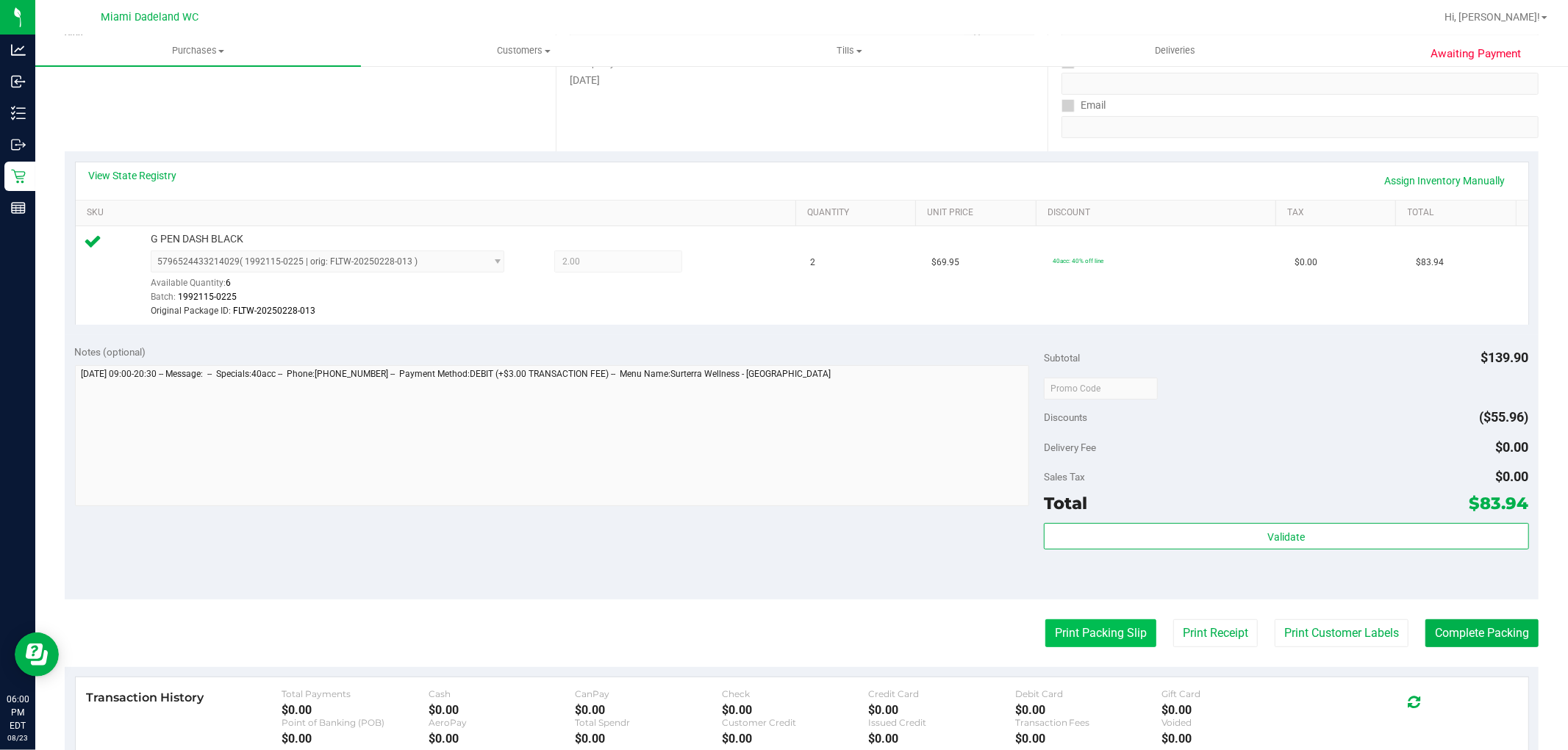
click at [1062, 634] on button "Print Packing Slip" at bounding box center [1101, 634] width 111 height 28
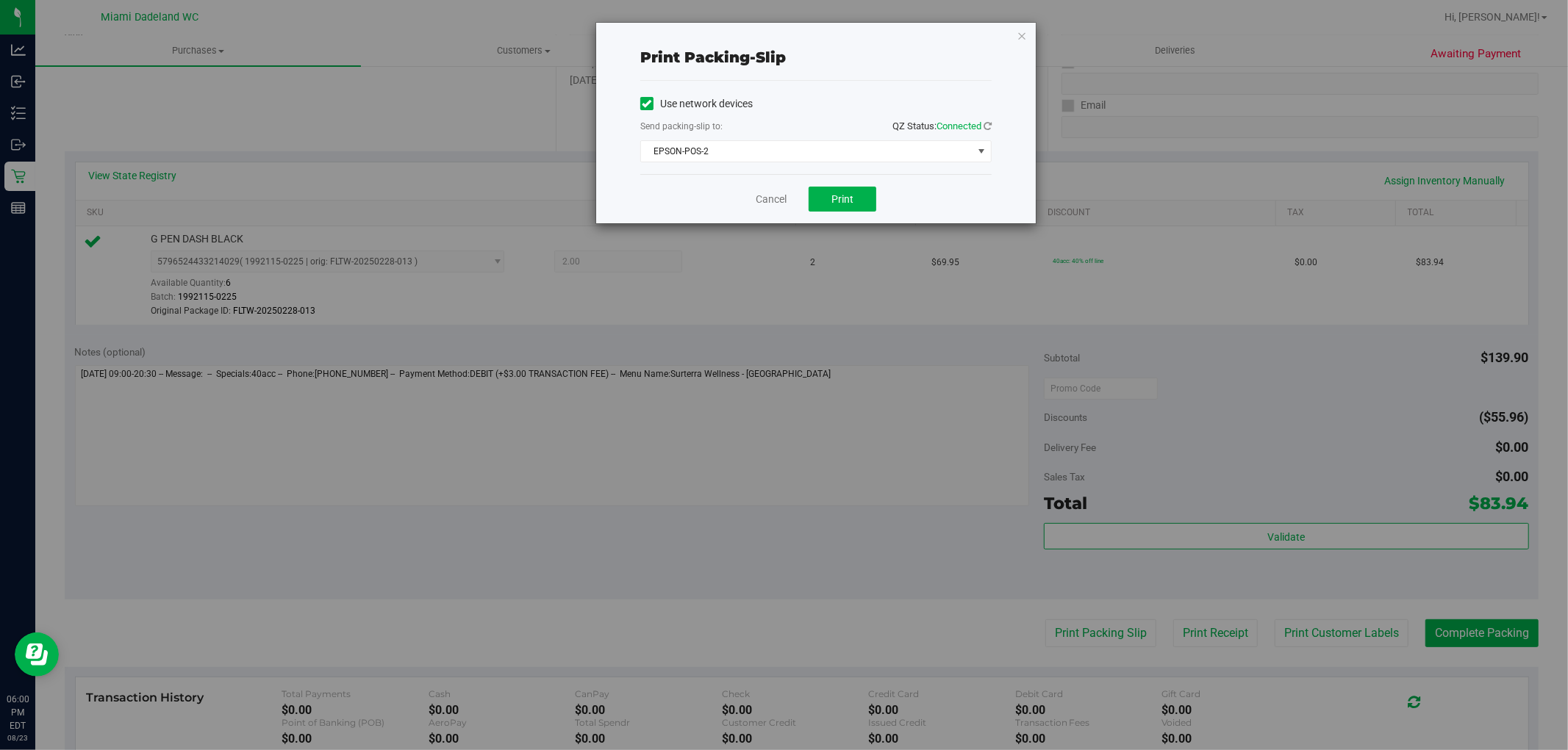
click at [861, 212] on div "Cancel Print" at bounding box center [816, 198] width 352 height 49
click at [852, 202] on span "Print" at bounding box center [842, 198] width 22 height 11
click at [718, 297] on div "Print packing-slip Use network devices Send packing-slip to: QZ Status: Connect…" at bounding box center [790, 375] width 1579 height 750
click at [739, 220] on div "Cancel Print" at bounding box center [816, 198] width 352 height 49
click at [759, 202] on link "Cancel" at bounding box center [770, 199] width 31 height 16
